Goal: Information Seeking & Learning: Check status

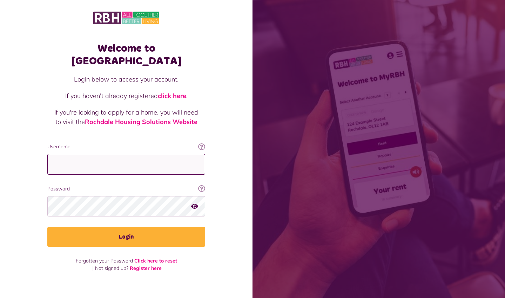
type input "**********"
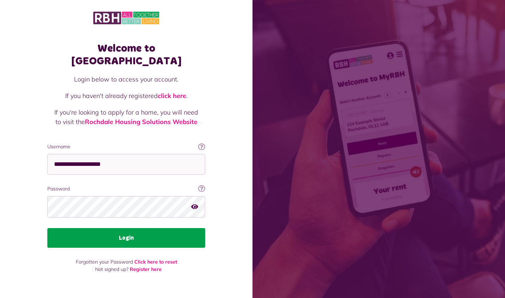
click at [104, 228] on button "Login" at bounding box center [126, 238] width 158 height 20
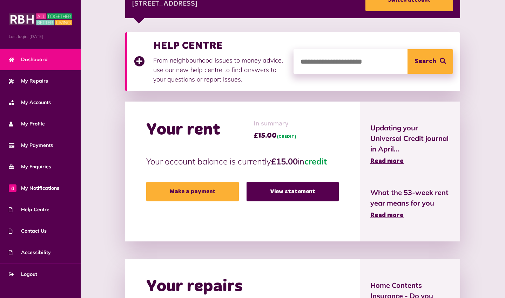
scroll to position [123, 0]
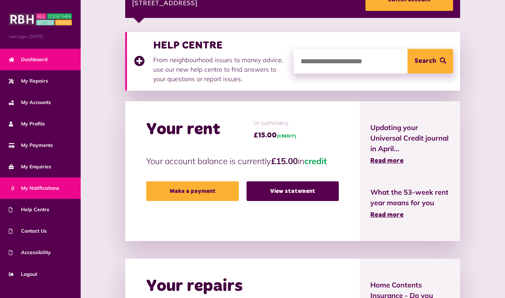
click at [41, 183] on link "0 My Notifications" at bounding box center [40, 187] width 81 height 21
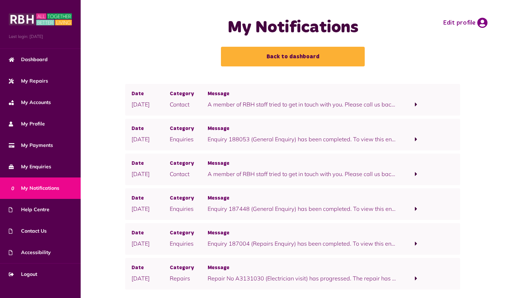
click at [282, 101] on p "A member of RBH staff tried to get in touch with you. Please call us back on 08…" at bounding box center [303, 104] width 190 height 8
click at [416, 105] on span at bounding box center [416, 104] width 2 height 6
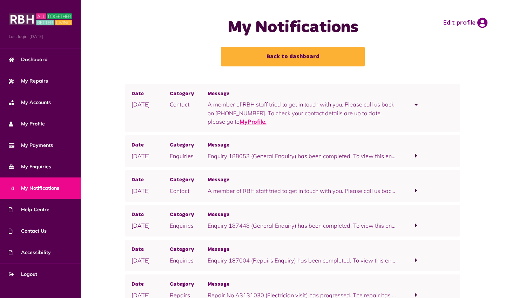
click at [240, 120] on link "MyProfile." at bounding box center [253, 121] width 27 height 7
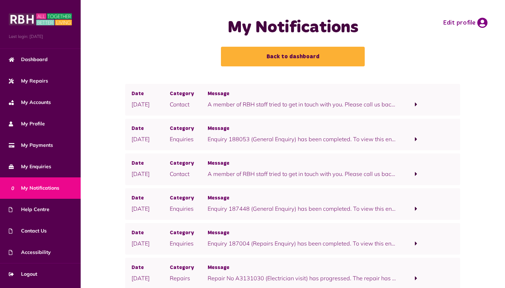
click at [417, 102] on span at bounding box center [416, 104] width 2 height 6
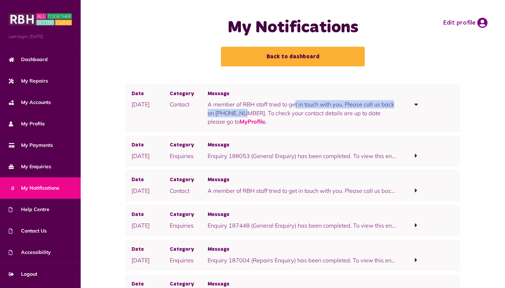
drag, startPoint x: 208, startPoint y: 104, endPoint x: 343, endPoint y: 106, distance: 134.4
click at [343, 106] on p "A member of RBH staff tried to get in touch with you. Please call us back on 08…" at bounding box center [303, 113] width 190 height 26
copy p "A member of RBH staff tried to get in touch with you."
click at [454, 56] on div "My Notifications Back to dashboard Edit profile" at bounding box center [293, 42] width 411 height 70
